Goal: Task Accomplishment & Management: Manage account settings

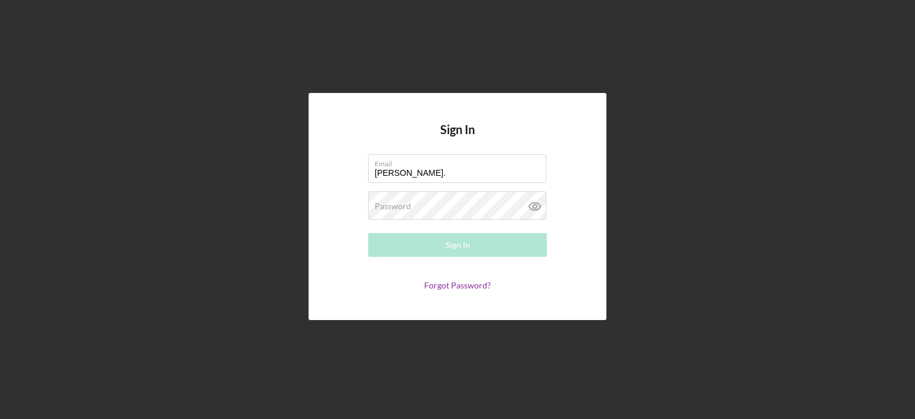
type input "[PERSON_NAME][EMAIL_ADDRESS][PERSON_NAME][DOMAIN_NAME]"
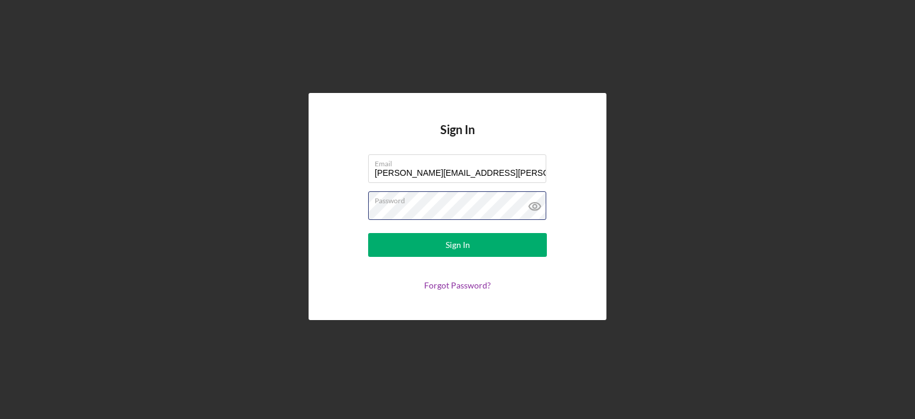
click at [368, 233] on button "Sign In" at bounding box center [457, 245] width 179 height 24
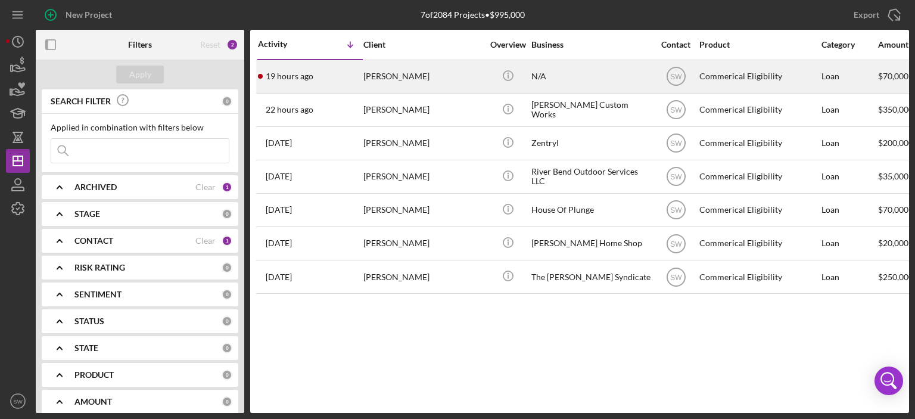
click at [393, 76] on div "[PERSON_NAME]" at bounding box center [423, 77] width 119 height 32
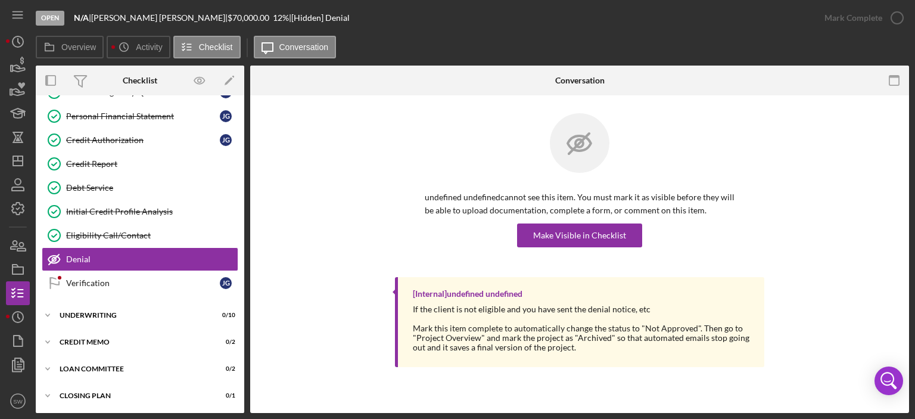
scroll to position [143, 0]
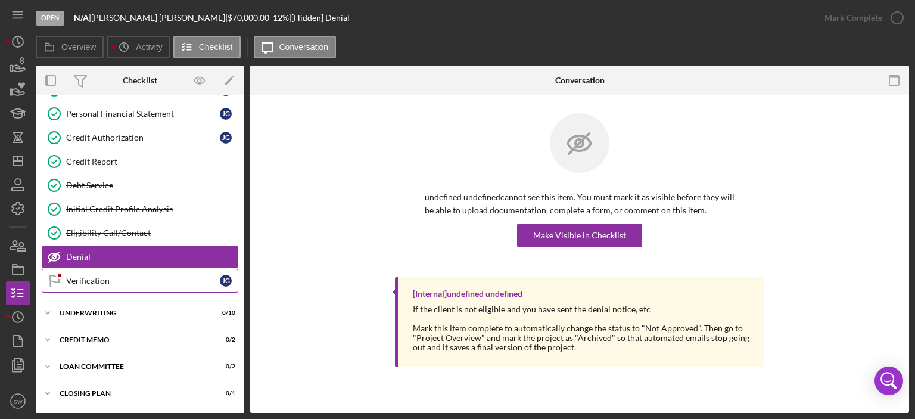
click at [74, 283] on link "Verification Verification [PERSON_NAME]" at bounding box center [140, 281] width 197 height 24
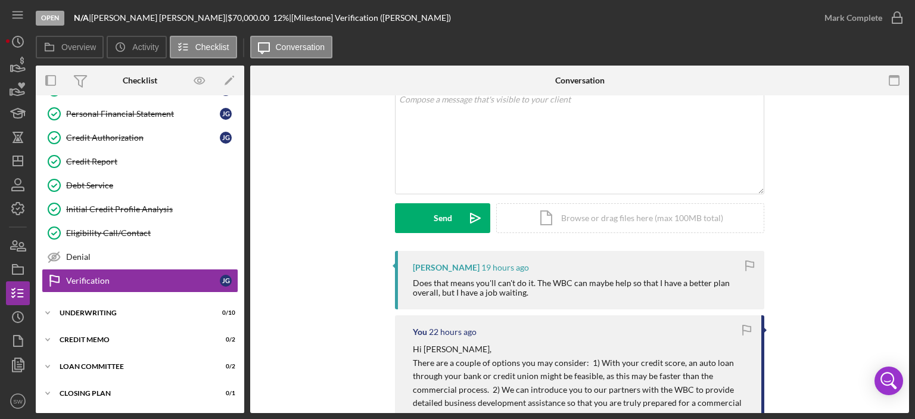
scroll to position [60, 0]
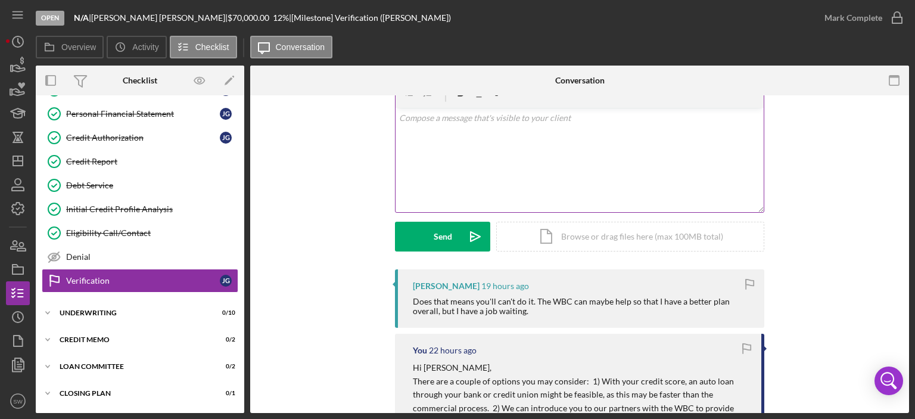
click at [429, 135] on div "v Color teal Color pink Remove color Add row above Add row below Add column bef…" at bounding box center [580, 160] width 368 height 104
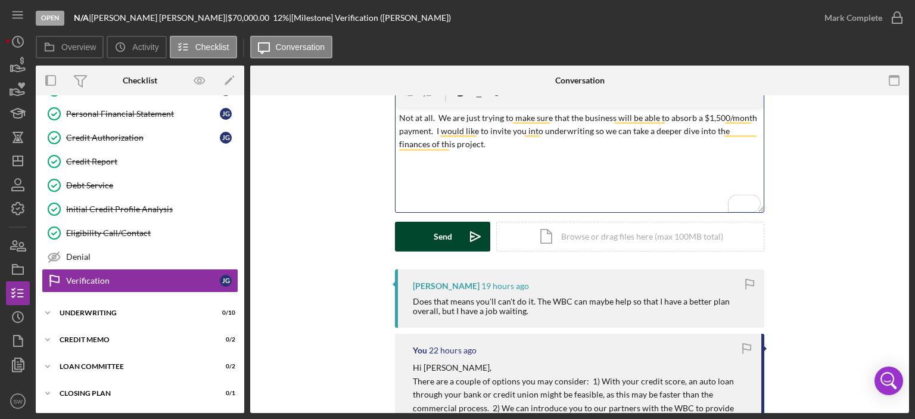
click at [434, 240] on div "Send" at bounding box center [443, 237] width 18 height 30
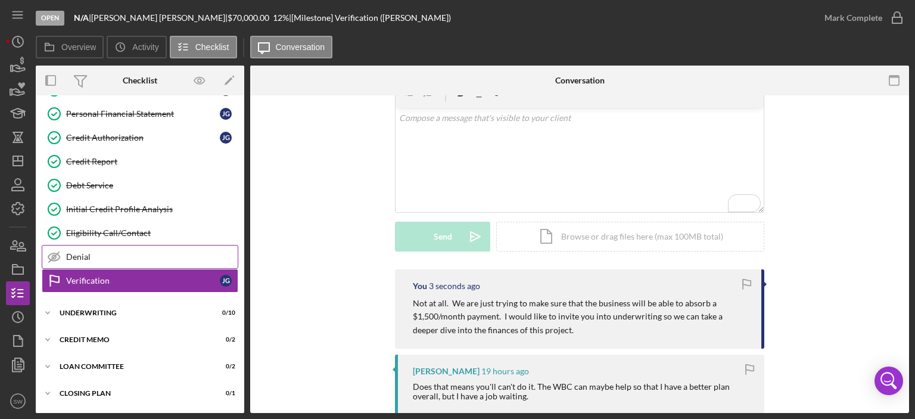
scroll to position [0, 0]
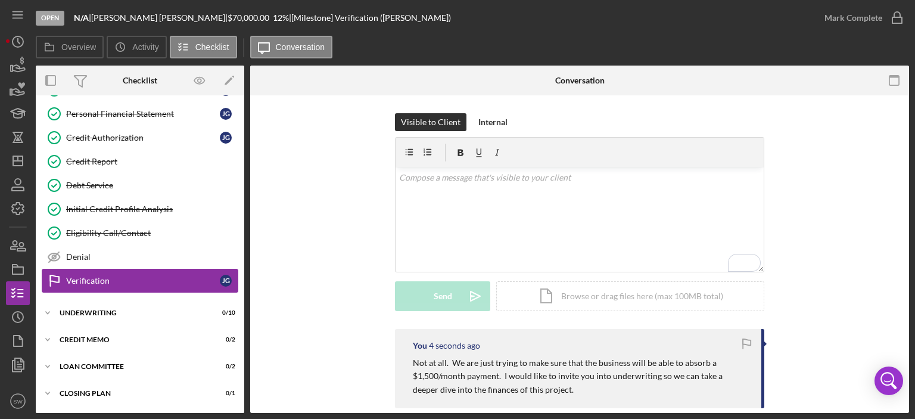
click at [75, 276] on div "Verification" at bounding box center [143, 281] width 154 height 10
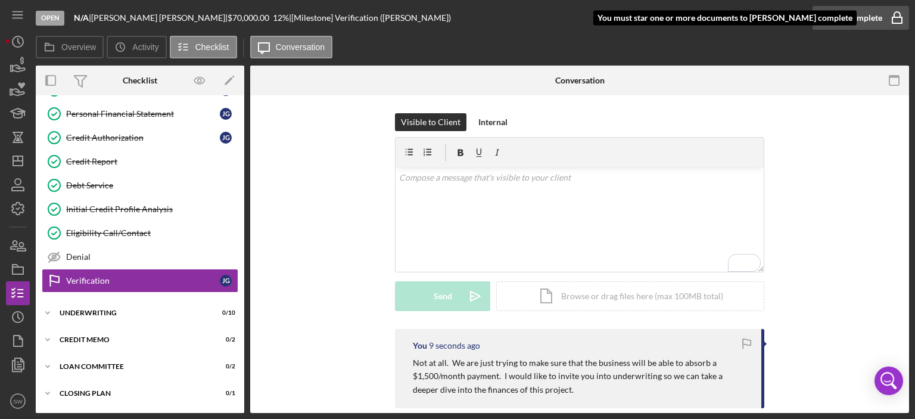
click at [862, 18] on div "Mark Complete" at bounding box center [854, 18] width 58 height 24
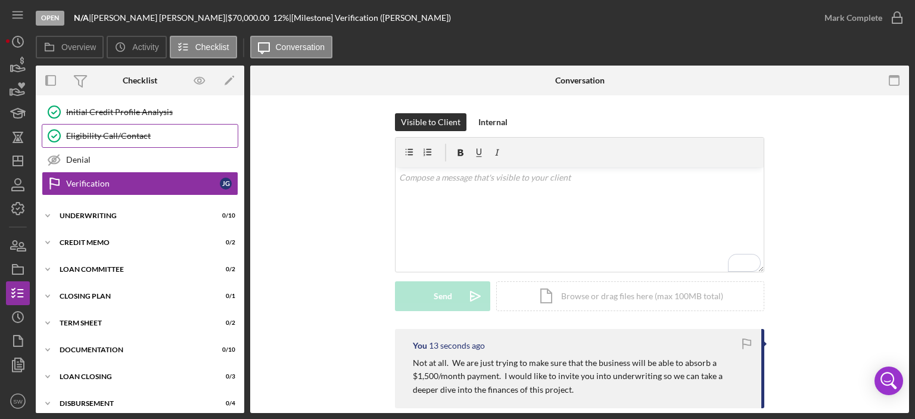
scroll to position [246, 0]
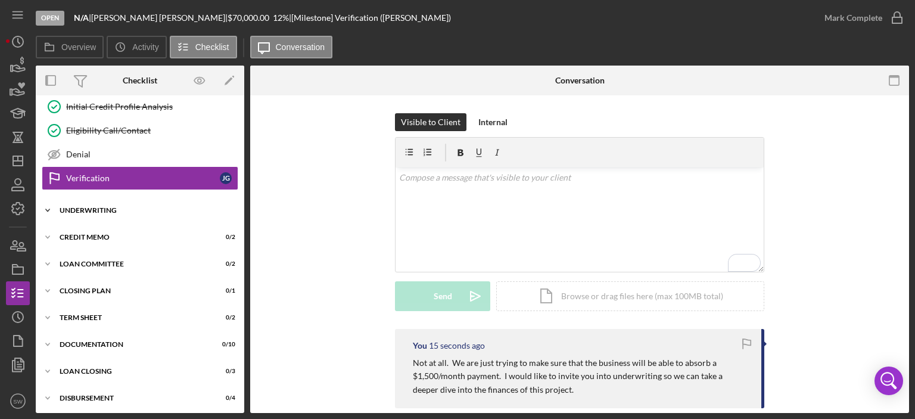
click at [50, 206] on icon "Icon/Expander" at bounding box center [48, 210] width 24 height 24
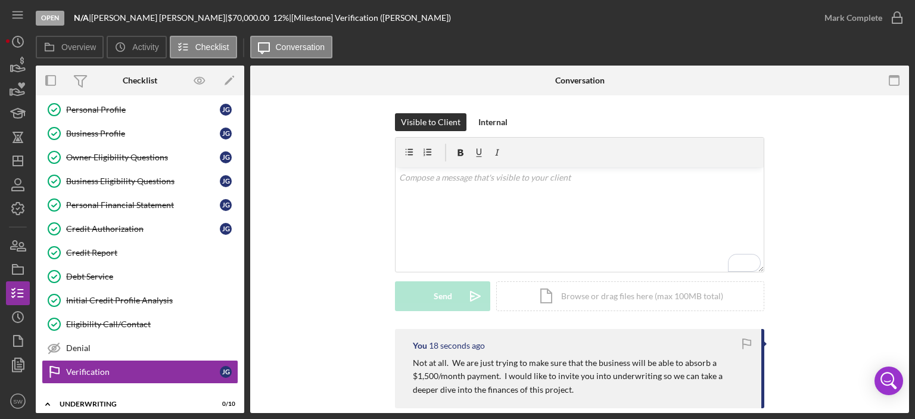
scroll to position [119, 0]
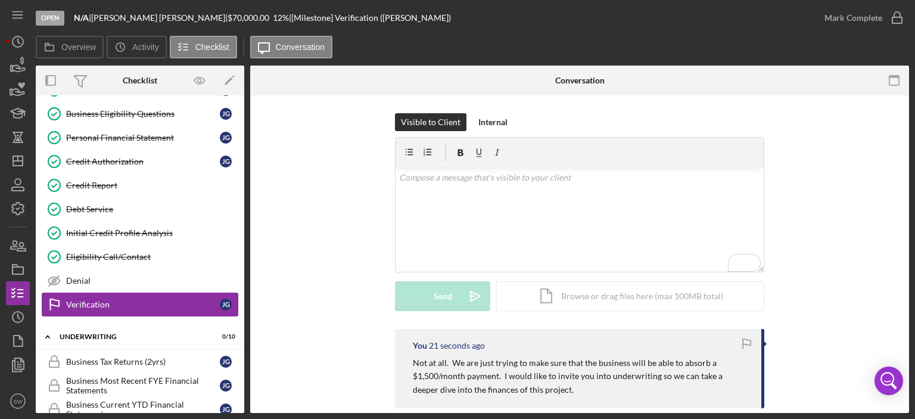
click at [79, 300] on div "Verification" at bounding box center [143, 305] width 154 height 10
click at [860, 15] on div "Mark Complete" at bounding box center [854, 18] width 58 height 24
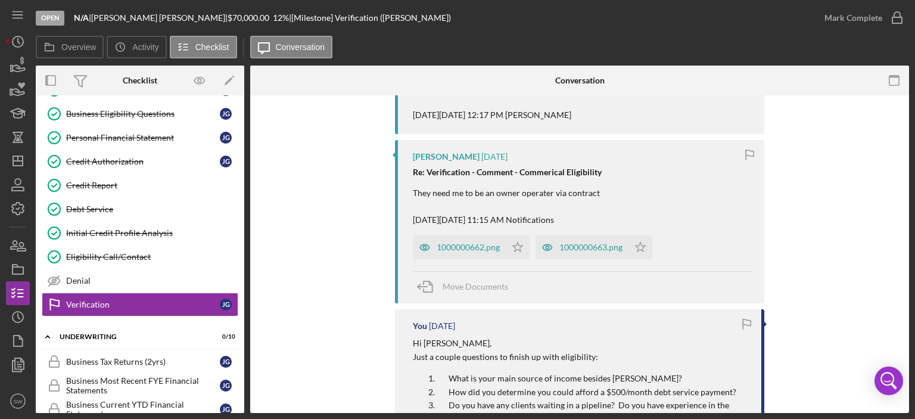
scroll to position [715, 0]
click at [463, 249] on div "1000000662.png" at bounding box center [468, 248] width 63 height 10
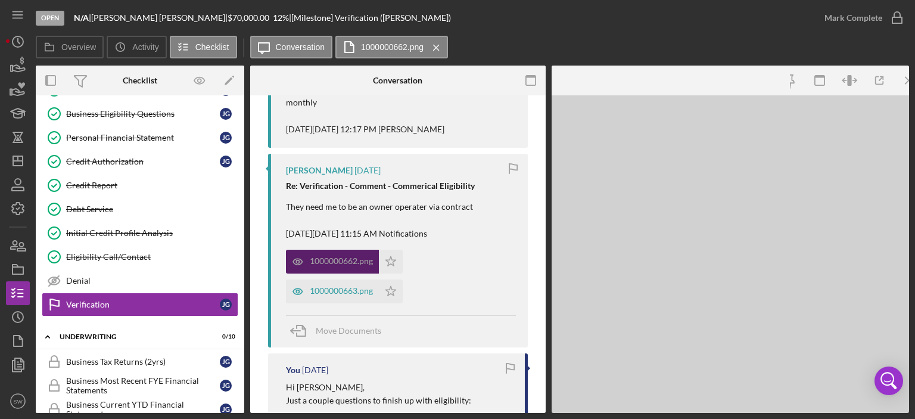
scroll to position [760, 0]
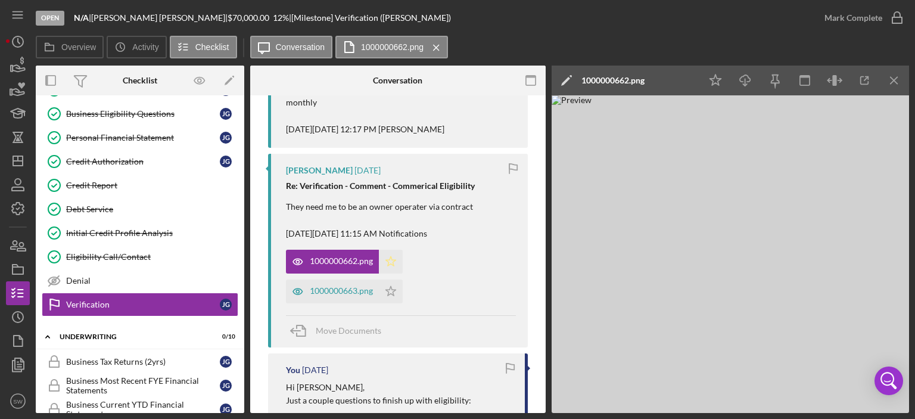
click at [391, 254] on icon "Icon/Star" at bounding box center [391, 262] width 24 height 24
click at [346, 290] on div "1000000663.png" at bounding box center [341, 291] width 63 height 10
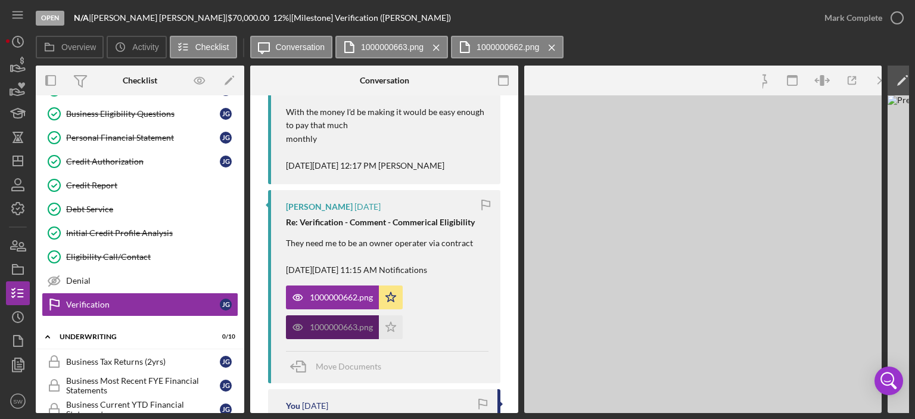
scroll to position [797, 0]
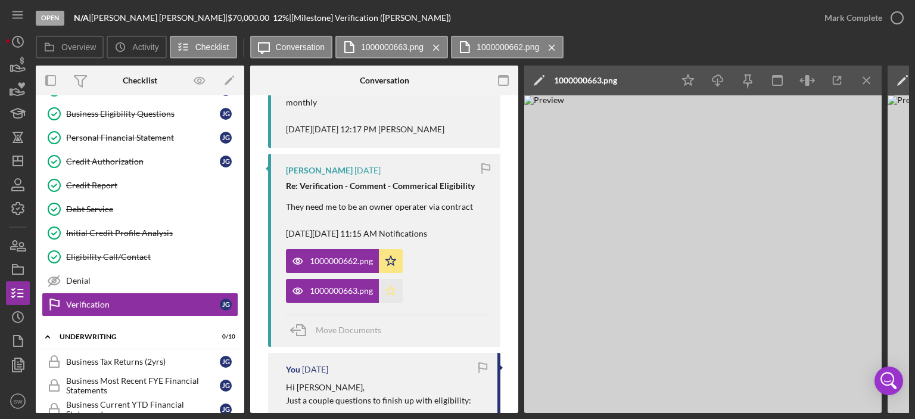
click at [391, 291] on icon "Icon/Star" at bounding box center [391, 291] width 24 height 24
click at [894, 18] on icon "button" at bounding box center [898, 18] width 30 height 30
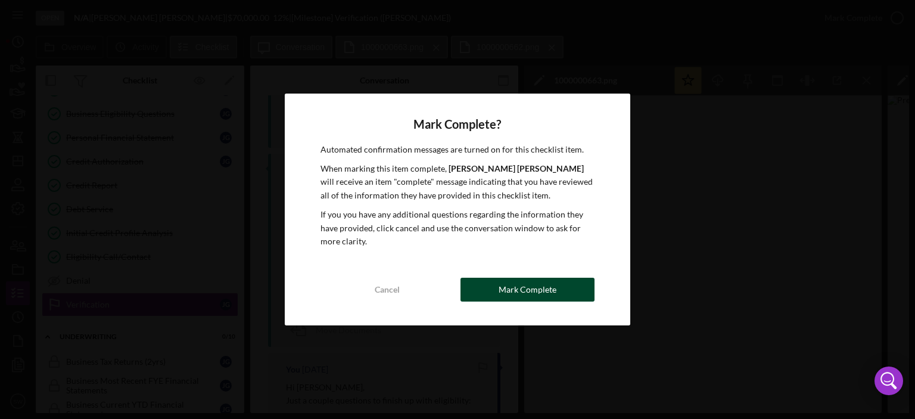
click at [514, 291] on div "Mark Complete" at bounding box center [528, 290] width 58 height 24
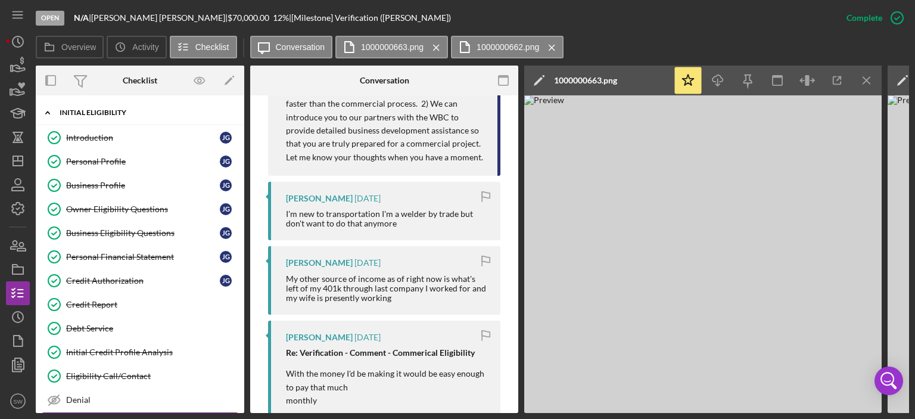
click at [49, 113] on polyline at bounding box center [48, 112] width 4 height 2
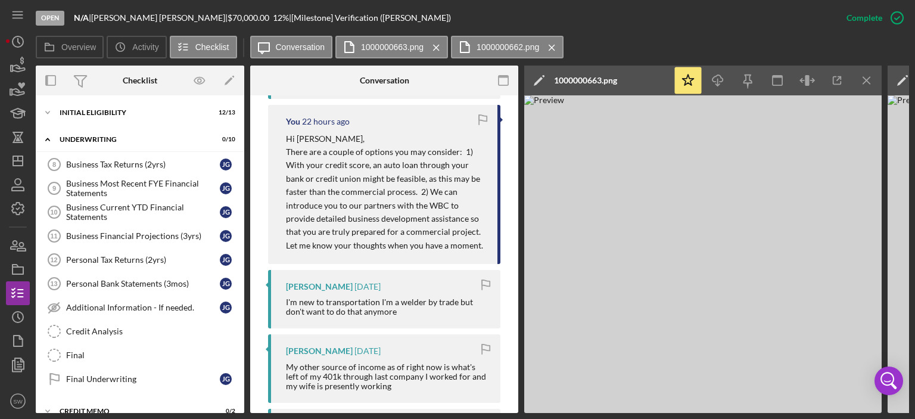
scroll to position [486, 0]
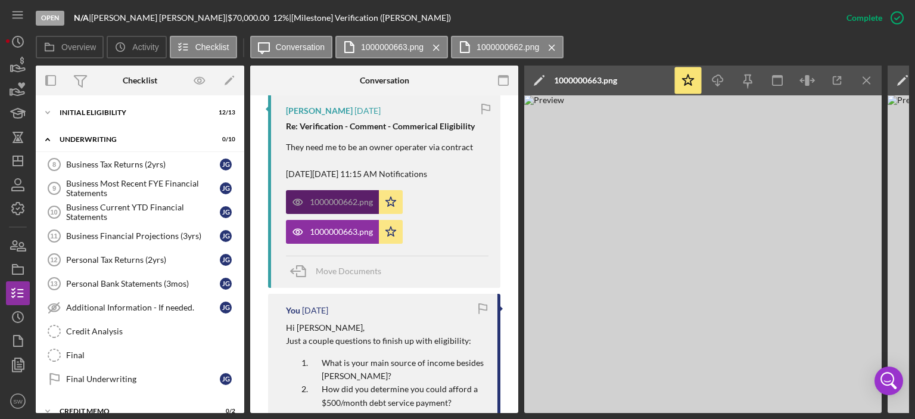
click at [339, 205] on div "1000000662.png" at bounding box center [341, 202] width 63 height 10
click at [868, 77] on icon "Icon/Menu Close" at bounding box center [867, 80] width 27 height 27
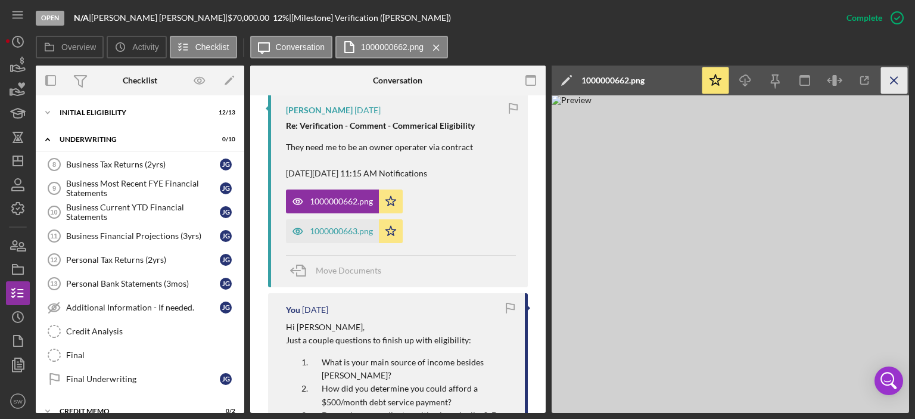
click at [887, 83] on icon "Icon/Menu Close" at bounding box center [894, 80] width 27 height 27
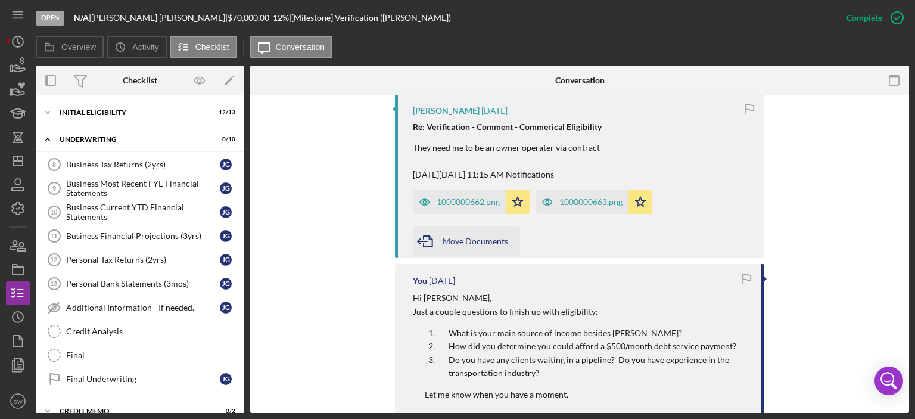
click at [448, 240] on span "Move Documents" at bounding box center [476, 241] width 66 height 10
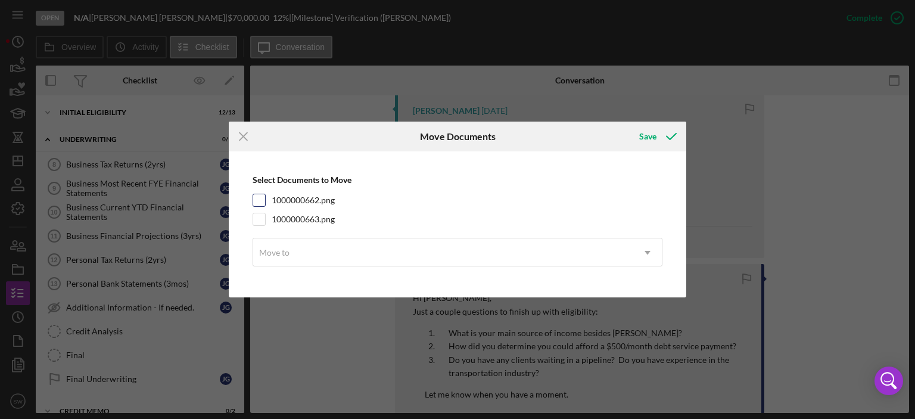
click at [260, 200] on input "1000000662.png" at bounding box center [259, 200] width 12 height 12
checkbox input "true"
click at [259, 222] on input "1000000663.png" at bounding box center [259, 219] width 12 height 12
checkbox input "true"
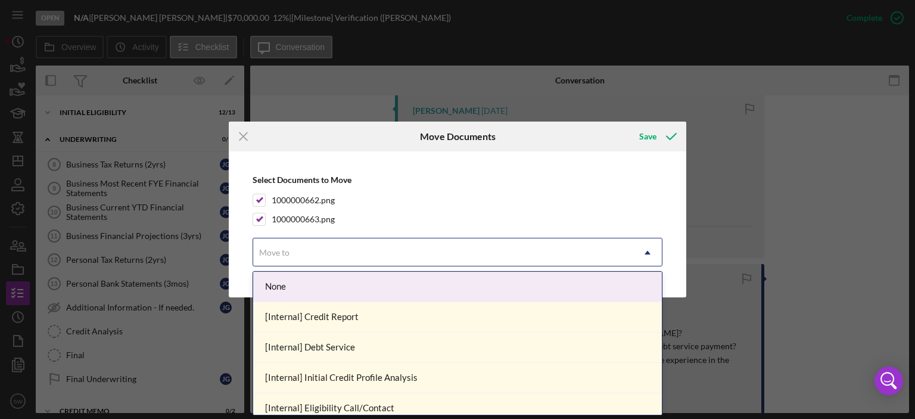
click at [278, 256] on div "Move to" at bounding box center [274, 253] width 30 height 10
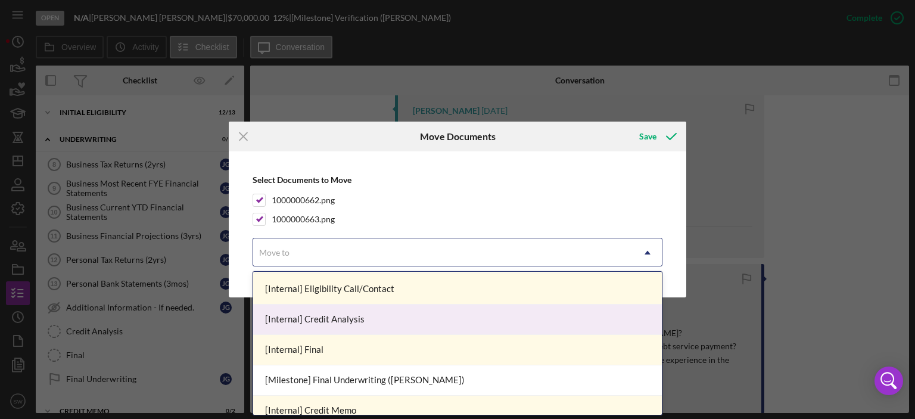
click at [321, 319] on div "[Internal] Credit Analysis" at bounding box center [457, 320] width 409 height 30
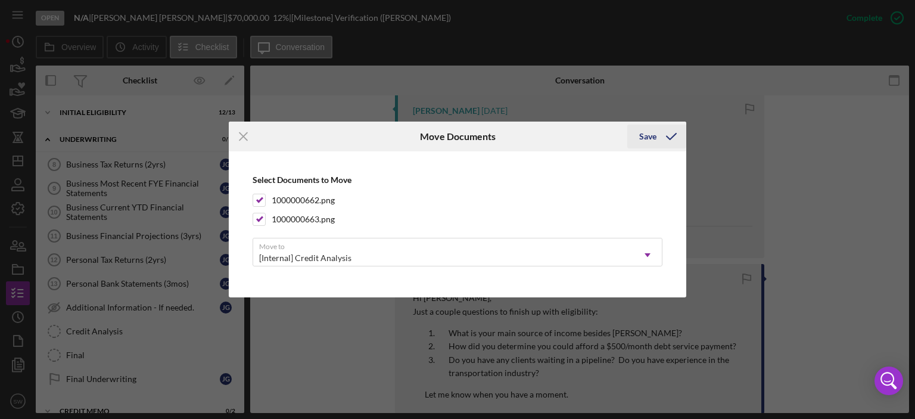
click at [648, 141] on div "Save" at bounding box center [647, 137] width 17 height 24
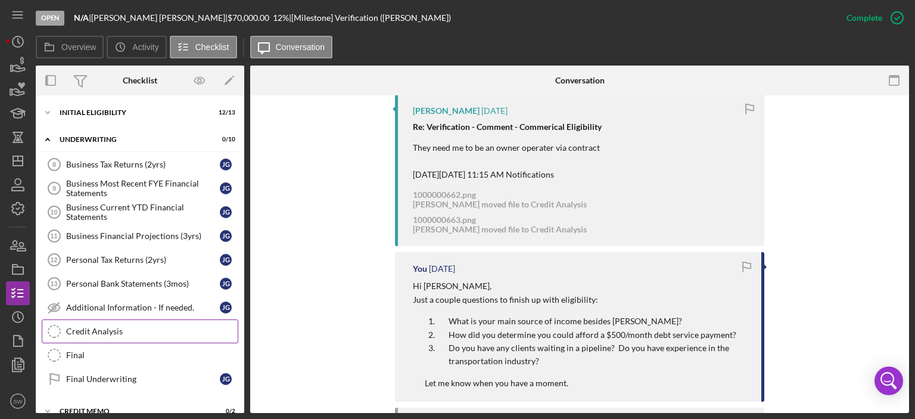
click at [85, 331] on div "Credit Analysis" at bounding box center [152, 332] width 172 height 10
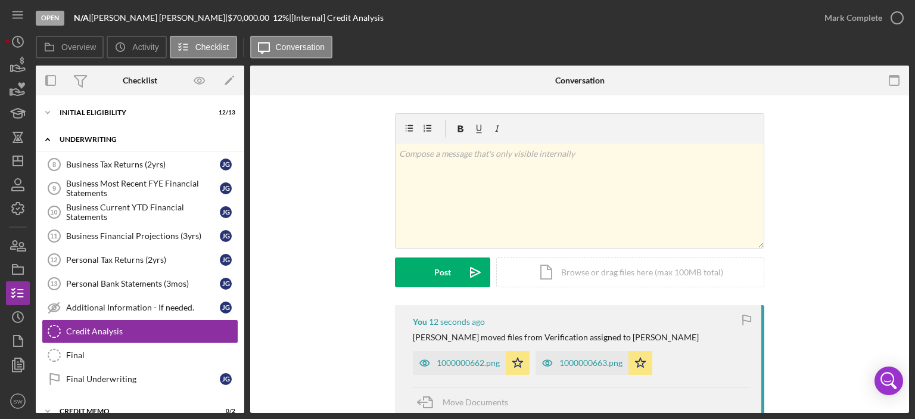
click at [45, 142] on icon "Icon/Expander" at bounding box center [48, 140] width 24 height 24
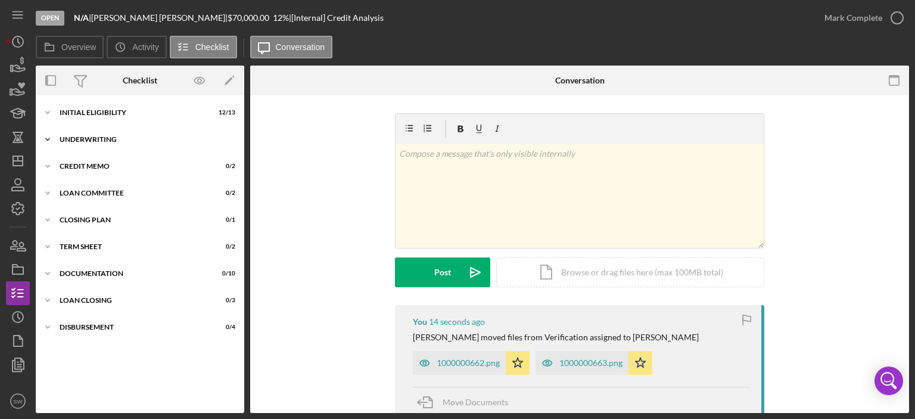
click at [48, 142] on icon "Icon/Expander" at bounding box center [48, 140] width 24 height 24
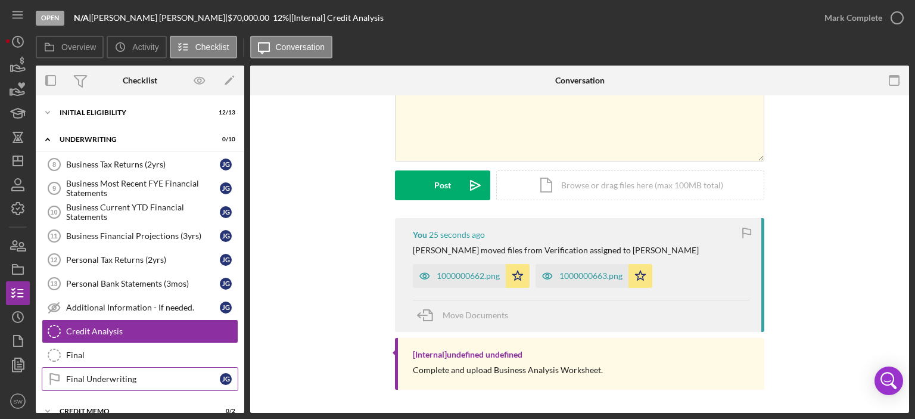
click at [77, 376] on div "Final Underwriting" at bounding box center [143, 379] width 154 height 10
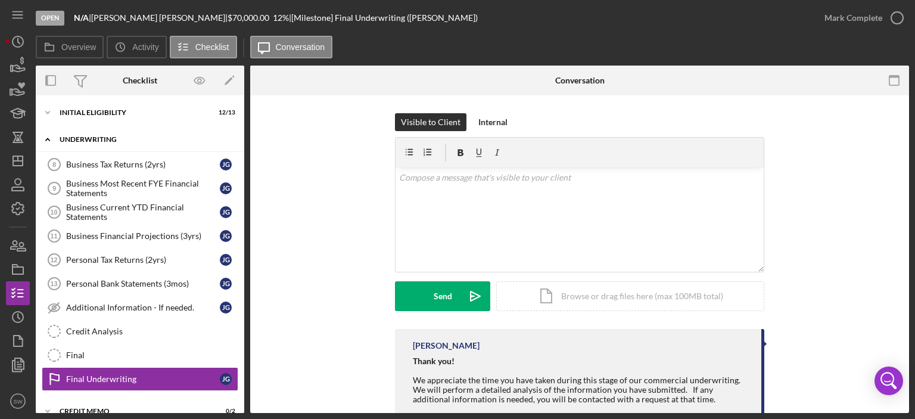
click at [46, 139] on polyline at bounding box center [48, 139] width 4 height 2
